Goal: Information Seeking & Learning: Understand process/instructions

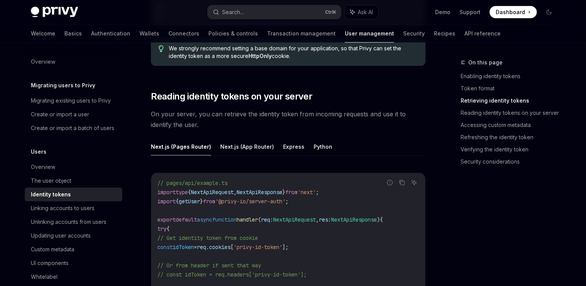
scroll to position [970, 0]
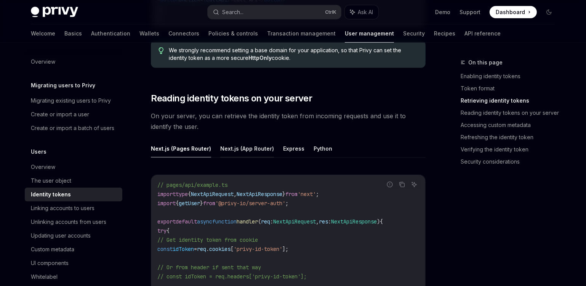
click at [255, 150] on button "Next.js (App Router)" at bounding box center [247, 148] width 54 height 18
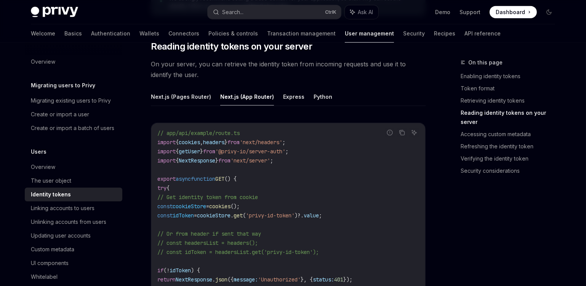
scroll to position [1039, 0]
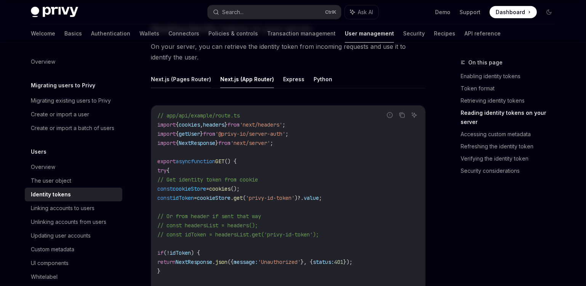
click at [188, 78] on button "Next.js (Pages Router)" at bounding box center [181, 79] width 60 height 18
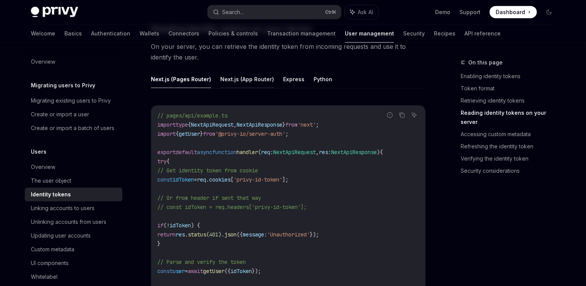
click at [240, 83] on button "Next.js (App Router)" at bounding box center [247, 79] width 54 height 18
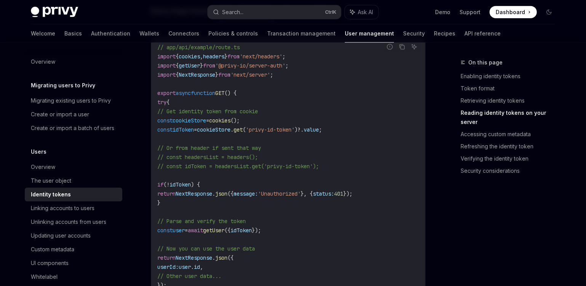
scroll to position [1109, 0]
click at [217, 109] on span "// Get identity token from cookie" at bounding box center [207, 110] width 101 height 7
click at [197, 125] on span "=" at bounding box center [195, 128] width 3 height 7
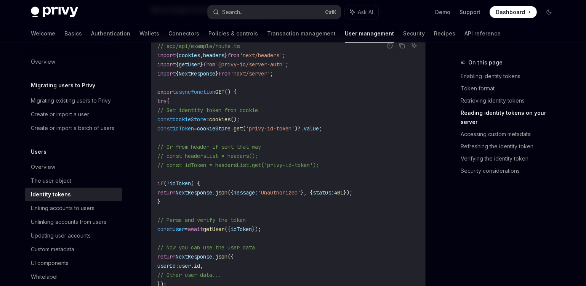
click at [295, 125] on span "'privy-id-token'" at bounding box center [270, 128] width 49 height 7
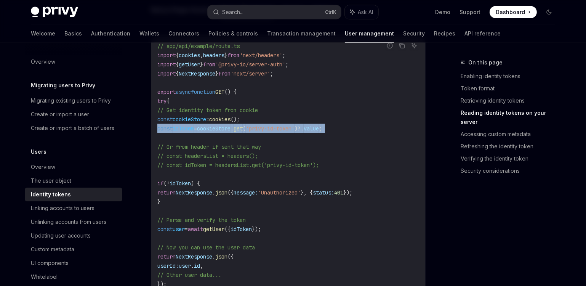
click at [295, 125] on span "'privy-id-token'" at bounding box center [270, 128] width 49 height 7
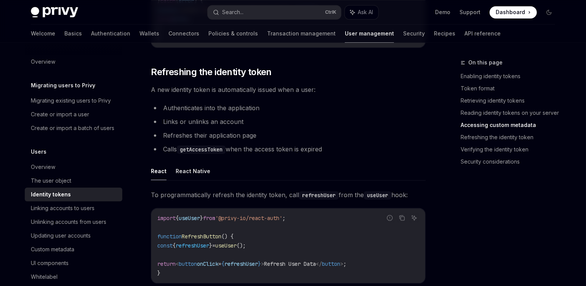
scroll to position [1802, 0]
click at [209, 74] on span "Refreshing the identity token" at bounding box center [211, 72] width 121 height 12
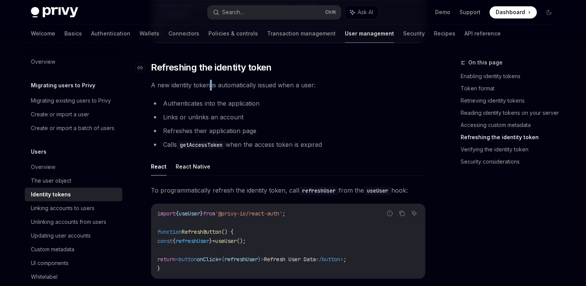
click at [204, 80] on span "A new identity token is automatically issued when a user:" at bounding box center [288, 85] width 275 height 11
click at [203, 82] on span "A new identity token is automatically issued when a user:" at bounding box center [288, 85] width 275 height 11
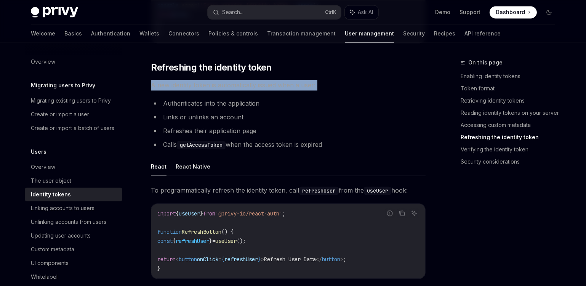
click at [203, 82] on span "A new identity token is automatically issued when a user:" at bounding box center [288, 85] width 275 height 11
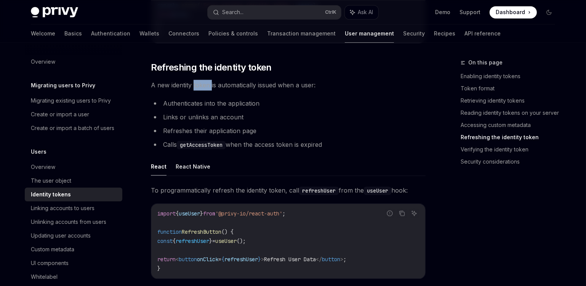
click at [203, 82] on span "A new identity token is automatically issued when a user:" at bounding box center [288, 85] width 275 height 11
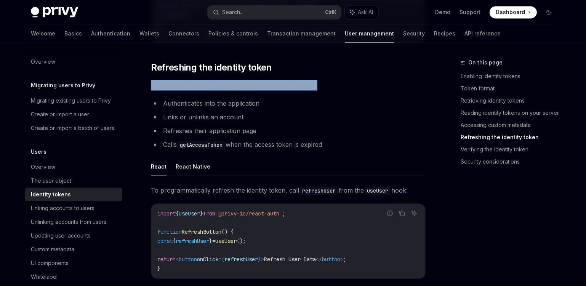
click at [203, 82] on span "A new identity token is automatically issued when a user:" at bounding box center [288, 85] width 275 height 11
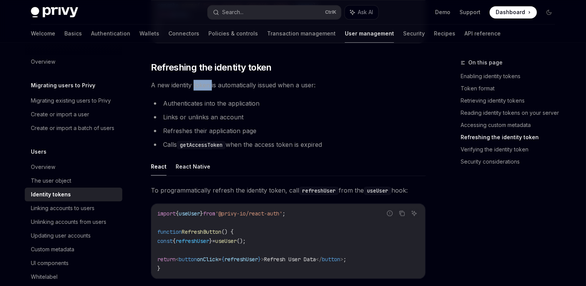
click at [203, 82] on span "A new identity token is automatically issued when a user:" at bounding box center [288, 85] width 275 height 11
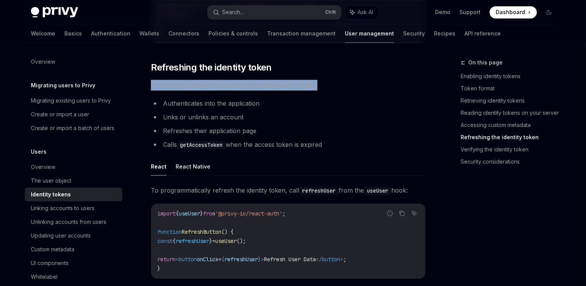
click at [203, 82] on span "A new identity token is automatically issued when a user:" at bounding box center [288, 85] width 275 height 11
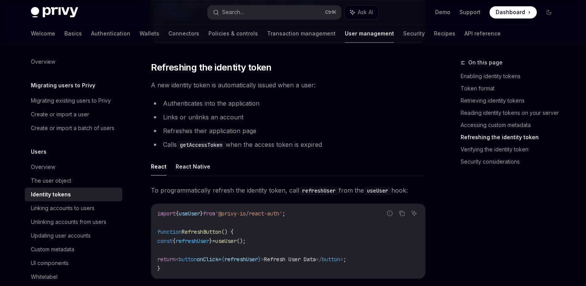
click at [209, 98] on li "Authenticates into the application" at bounding box center [288, 103] width 275 height 11
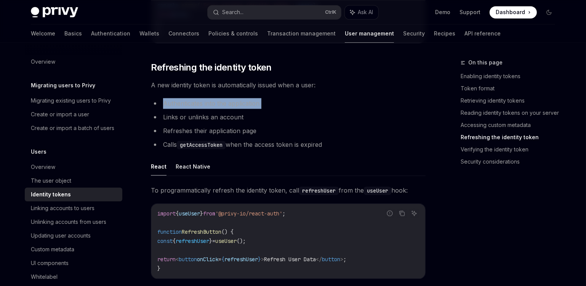
click at [209, 98] on li "Authenticates into the application" at bounding box center [288, 103] width 275 height 11
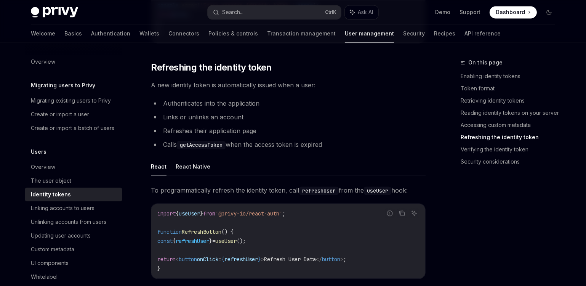
click at [212, 112] on li "Links or unlinks an account" at bounding box center [288, 117] width 275 height 11
click at [220, 127] on li "Refreshes their application page" at bounding box center [288, 130] width 275 height 11
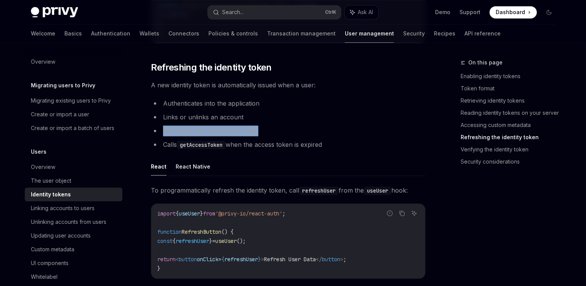
click at [220, 127] on li "Refreshes their application page" at bounding box center [288, 130] width 275 height 11
click at [226, 141] on code "getAccessToken" at bounding box center [201, 145] width 49 height 8
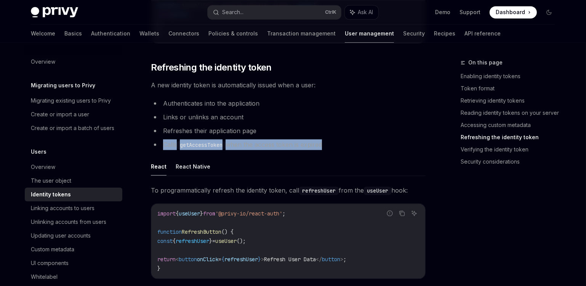
click at [226, 141] on code "getAccessToken" at bounding box center [201, 145] width 49 height 8
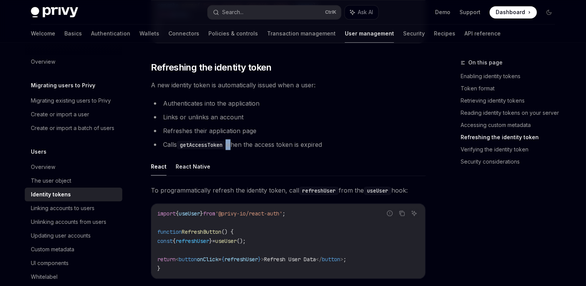
click at [226, 141] on code "getAccessToken" at bounding box center [201, 145] width 49 height 8
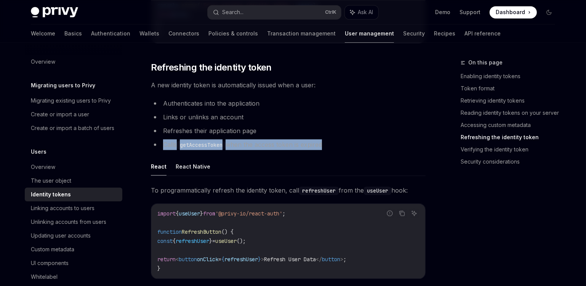
click at [226, 141] on code "getAccessToken" at bounding box center [201, 145] width 49 height 8
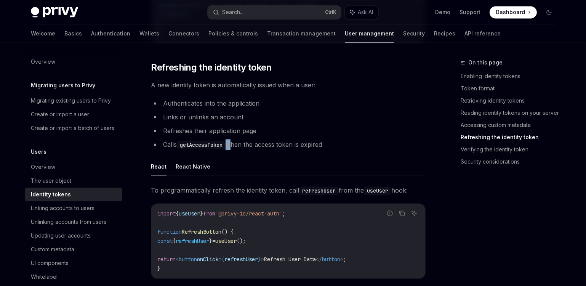
click at [226, 141] on code "getAccessToken" at bounding box center [201, 145] width 49 height 8
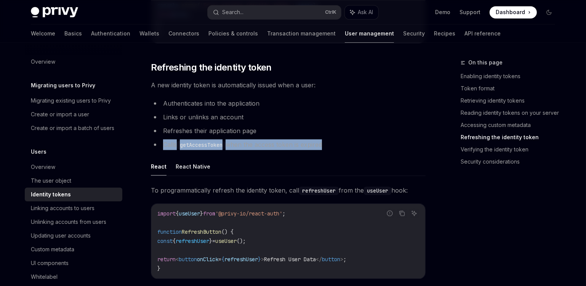
click at [226, 141] on code "getAccessToken" at bounding box center [201, 145] width 49 height 8
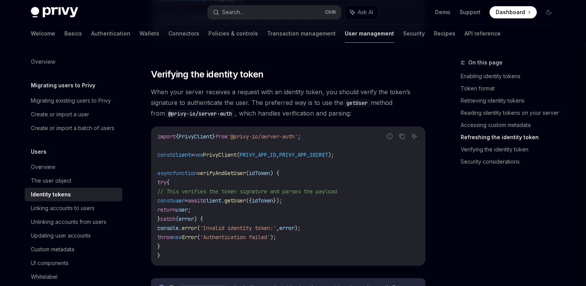
scroll to position [2048, 0]
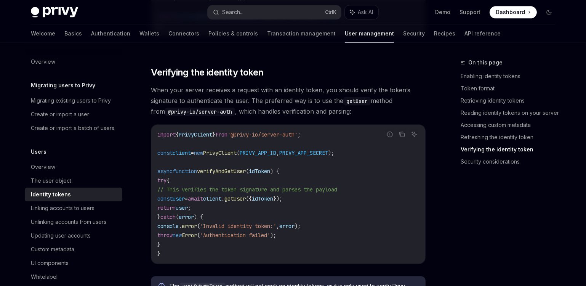
click at [257, 131] on span "'@privy-io/server-auth'" at bounding box center [263, 134] width 70 height 7
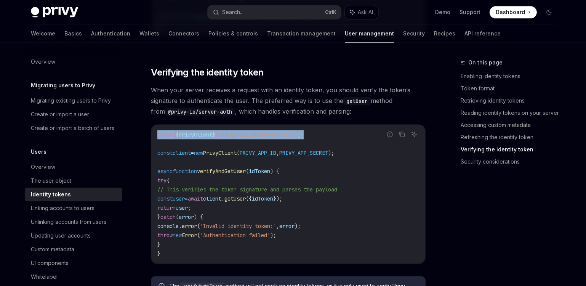
click at [256, 131] on span "'@privy-io/server-auth'" at bounding box center [263, 134] width 70 height 7
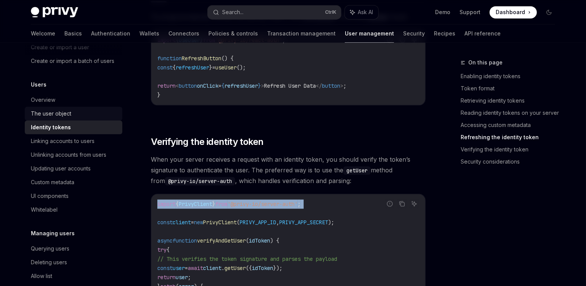
scroll to position [69, 0]
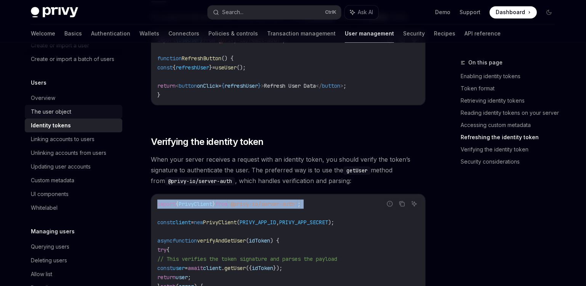
click at [58, 116] on div "The user object" at bounding box center [51, 111] width 40 height 9
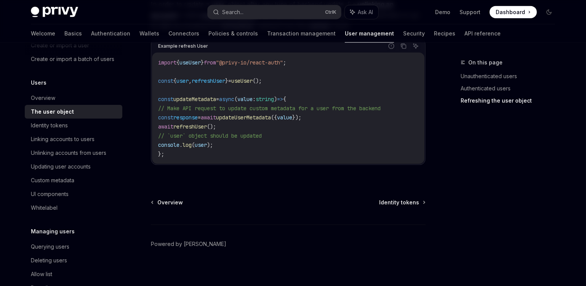
scroll to position [1081, 0]
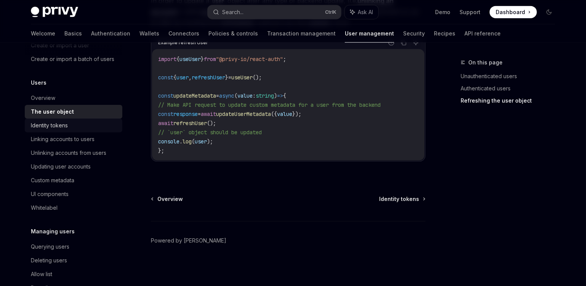
click at [82, 130] on div "Identity tokens" at bounding box center [74, 125] width 87 height 9
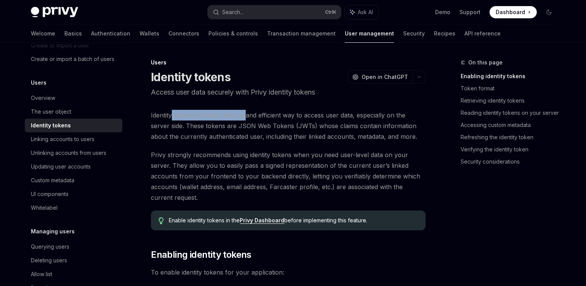
drag, startPoint x: 181, startPoint y: 113, endPoint x: 247, endPoint y: 106, distance: 65.5
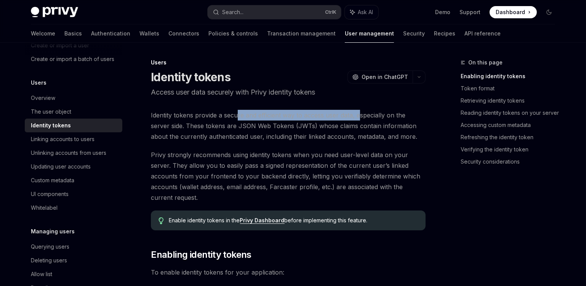
drag, startPoint x: 237, startPoint y: 113, endPoint x: 364, endPoint y: 119, distance: 126.7
click at [363, 119] on span "Identity tokens provide a secure and efficient way to access user data, especia…" at bounding box center [288, 126] width 275 height 32
click at [364, 119] on span "Identity tokens provide a secure and efficient way to access user data, especia…" at bounding box center [288, 126] width 275 height 32
click at [377, 117] on span "Identity tokens provide a secure and efficient way to access user data, especia…" at bounding box center [288, 126] width 275 height 32
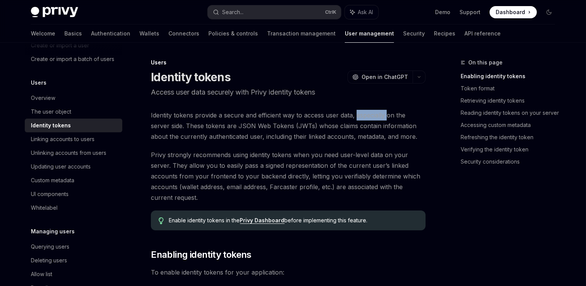
click at [377, 117] on span "Identity tokens provide a secure and efficient way to access user data, especia…" at bounding box center [288, 126] width 275 height 32
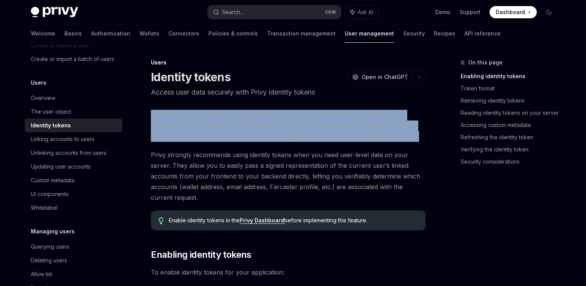
click at [377, 117] on span "Identity tokens provide a secure and efficient way to access user data, especia…" at bounding box center [288, 126] width 275 height 32
click at [218, 128] on span "Identity tokens provide a secure and efficient way to access user data, especia…" at bounding box center [288, 126] width 275 height 32
click at [167, 123] on span "Identity tokens provide a secure and efficient way to access user data, especia…" at bounding box center [288, 126] width 275 height 32
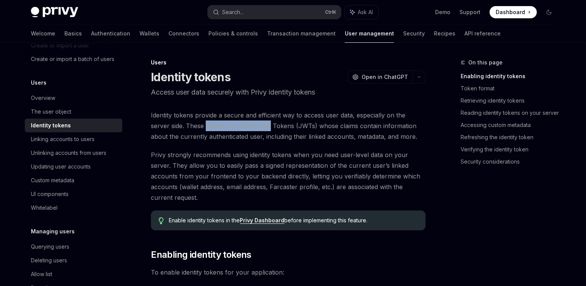
drag, startPoint x: 188, startPoint y: 121, endPoint x: 249, endPoint y: 123, distance: 61.0
click at [249, 123] on span "Identity tokens provide a secure and efficient way to access user data, especia…" at bounding box center [288, 126] width 275 height 32
click at [230, 126] on span "Identity tokens provide a secure and efficient way to access user data, especia…" at bounding box center [288, 126] width 275 height 32
drag, startPoint x: 230, startPoint y: 126, endPoint x: 293, endPoint y: 127, distance: 63.3
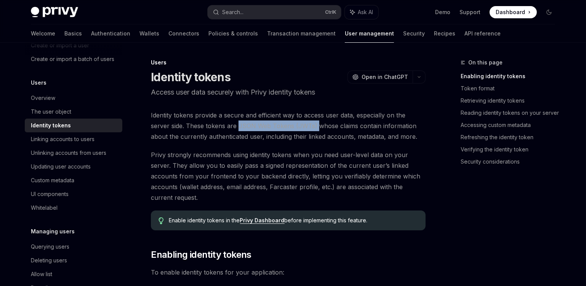
click at [293, 127] on span "Identity tokens provide a secure and efficient way to access user data, especia…" at bounding box center [288, 126] width 275 height 32
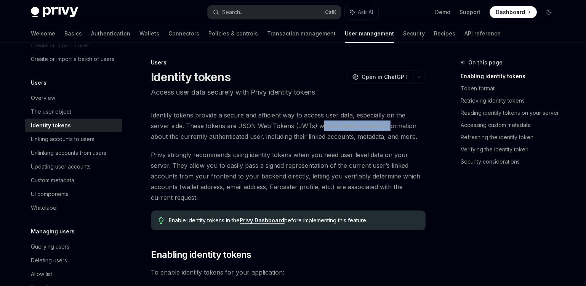
drag, startPoint x: 298, startPoint y: 126, endPoint x: 367, endPoint y: 126, distance: 68.6
click at [367, 126] on span "Identity tokens provide a secure and efficient way to access user data, especia…" at bounding box center [288, 126] width 275 height 32
click at [316, 166] on span "Privy strongly recommends using identity tokens when you need user-level data o…" at bounding box center [288, 175] width 275 height 53
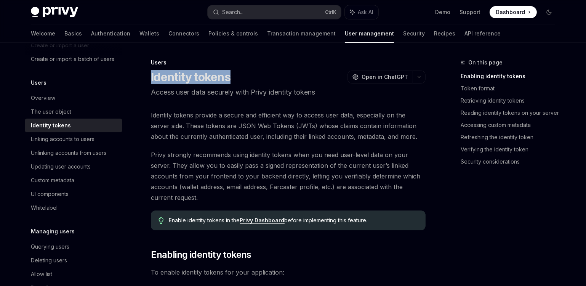
drag, startPoint x: 150, startPoint y: 78, endPoint x: 248, endPoint y: 71, distance: 98.6
click at [225, 93] on p "Access user data securely with Privy identity tokens" at bounding box center [288, 92] width 275 height 11
click at [279, 125] on span "Identity tokens provide a secure and efficient way to access user data, especia…" at bounding box center [288, 126] width 275 height 32
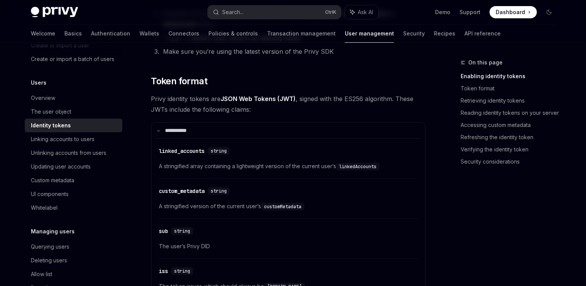
scroll to position [138, 0]
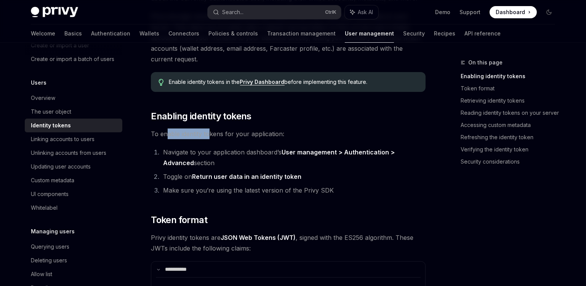
drag, startPoint x: 166, startPoint y: 132, endPoint x: 210, endPoint y: 131, distance: 43.8
click at [210, 131] on span "To enable identity tokens for your application:" at bounding box center [288, 133] width 275 height 11
drag, startPoint x: 155, startPoint y: 136, endPoint x: 260, endPoint y: 136, distance: 104.4
click at [260, 136] on span "To enable identity tokens for your application:" at bounding box center [288, 133] width 275 height 11
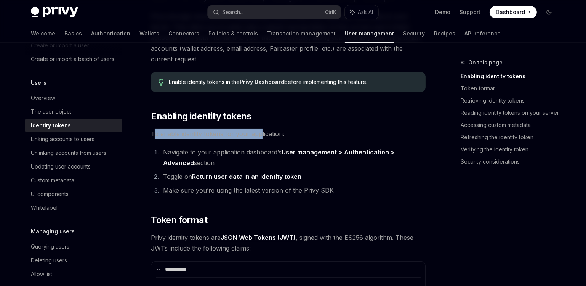
click at [260, 136] on span "To enable identity tokens for your application:" at bounding box center [288, 133] width 275 height 11
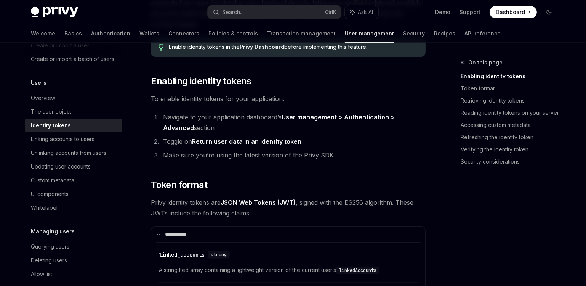
scroll to position [173, 0]
click at [310, 155] on li "Make sure you’re using the latest version of the Privy SDK" at bounding box center [293, 155] width 265 height 11
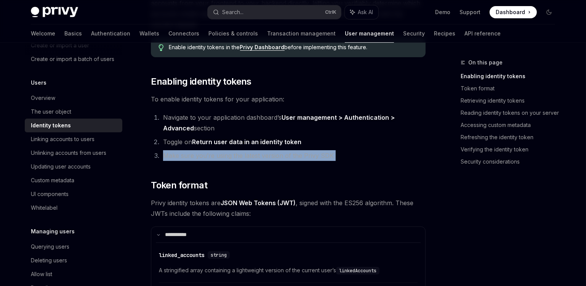
click at [310, 155] on li "Make sure you’re using the latest version of the Privy SDK" at bounding box center [293, 155] width 265 height 11
click at [299, 158] on li "Make sure you’re using the latest version of the Privy SDK" at bounding box center [293, 155] width 265 height 11
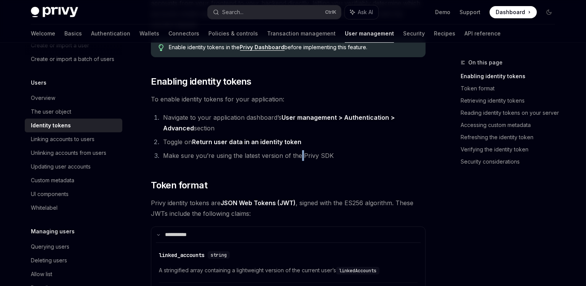
click at [299, 158] on li "Make sure you’re using the latest version of the Privy SDK" at bounding box center [293, 155] width 265 height 11
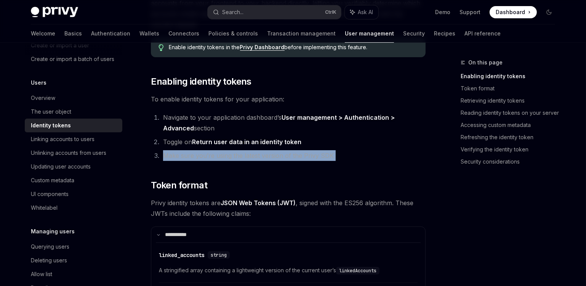
click at [299, 158] on li "Make sure you’re using the latest version of the Privy SDK" at bounding box center [293, 155] width 265 height 11
click at [298, 158] on li "Make sure you’re using the latest version of the Privy SDK" at bounding box center [293, 155] width 265 height 11
click at [297, 159] on li "Make sure you’re using the latest version of the Privy SDK" at bounding box center [293, 155] width 265 height 11
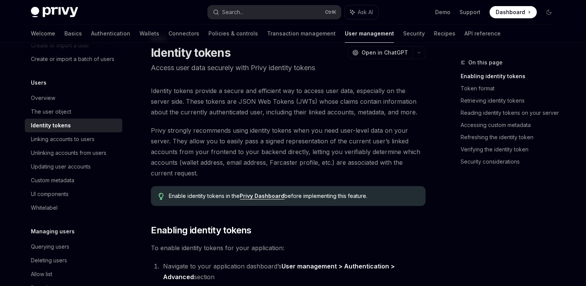
scroll to position [0, 0]
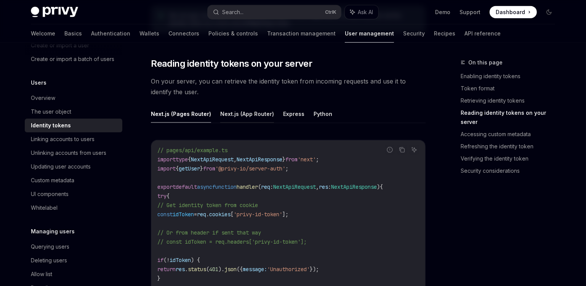
click at [235, 110] on button "Next.js (App Router)" at bounding box center [247, 114] width 54 height 18
type textarea "*"
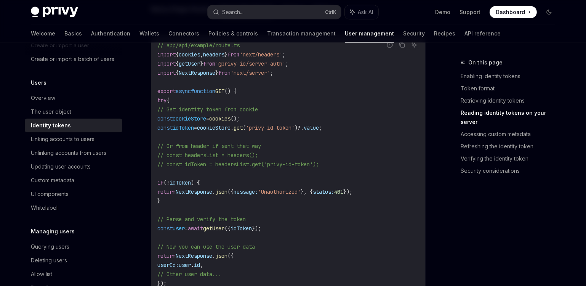
scroll to position [1109, 0]
drag, startPoint x: 321, startPoint y: 125, endPoint x: 276, endPoint y: 127, distance: 45.8
click at [276, 127] on span "'privy-id-token'" at bounding box center [270, 128] width 49 height 7
copy span "privy-id-token"
